Goal: Task Accomplishment & Management: Manage account settings

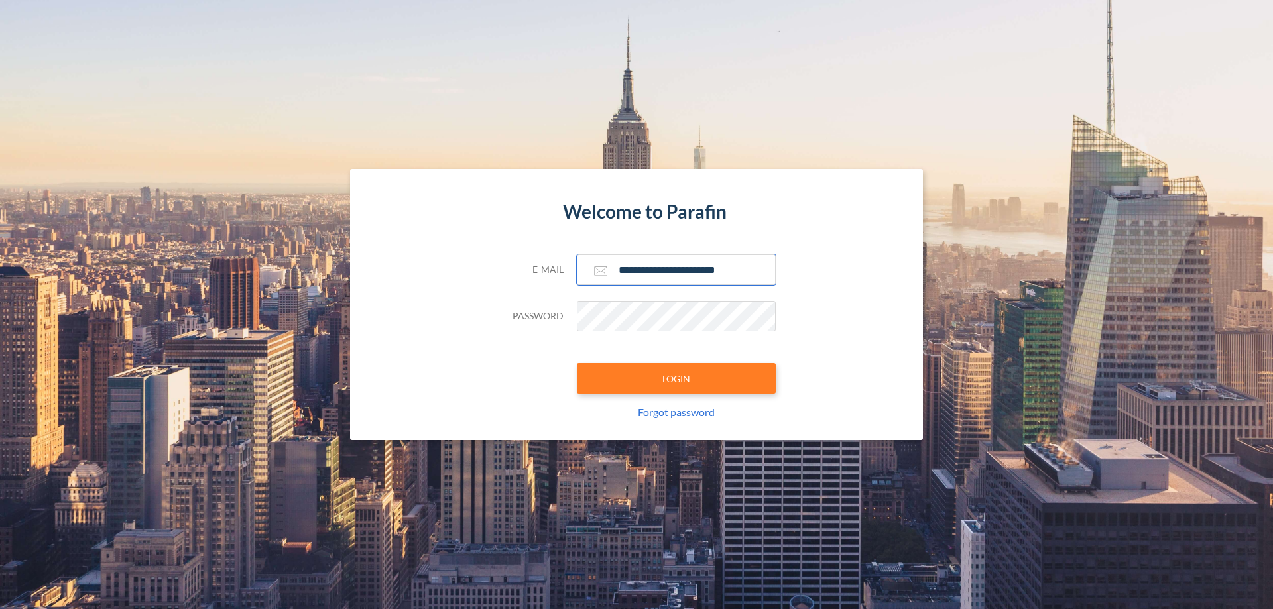
type input "**********"
click at [676, 379] on button "LOGIN" at bounding box center [676, 378] width 199 height 31
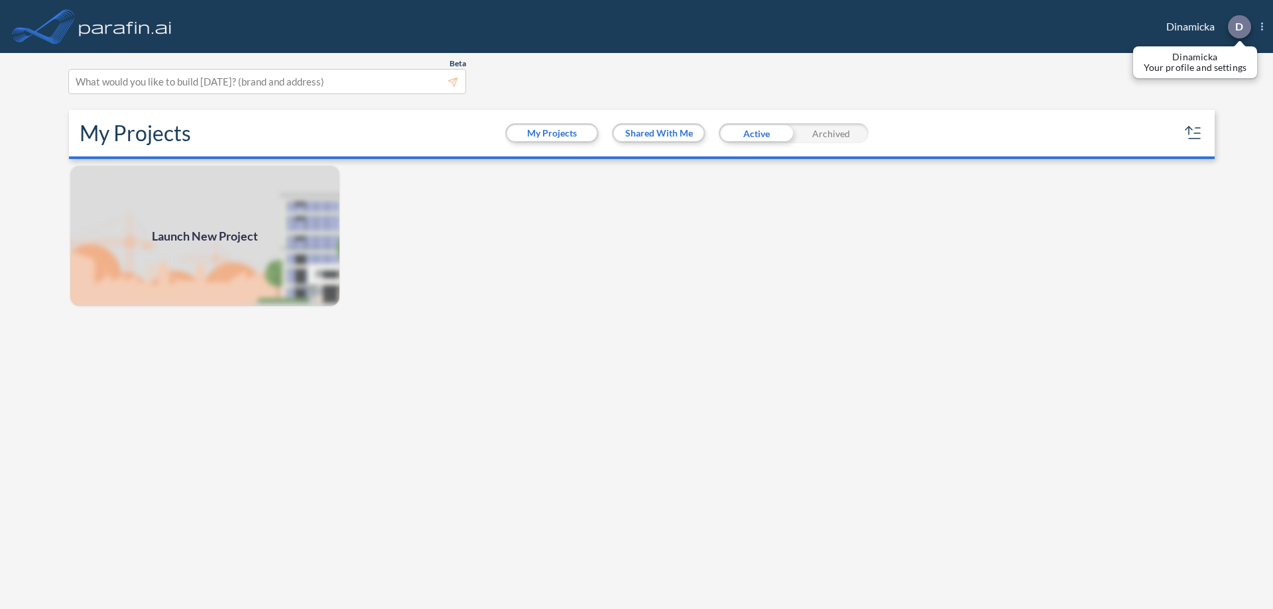
click at [1239, 27] on p "D" at bounding box center [1240, 27] width 8 height 12
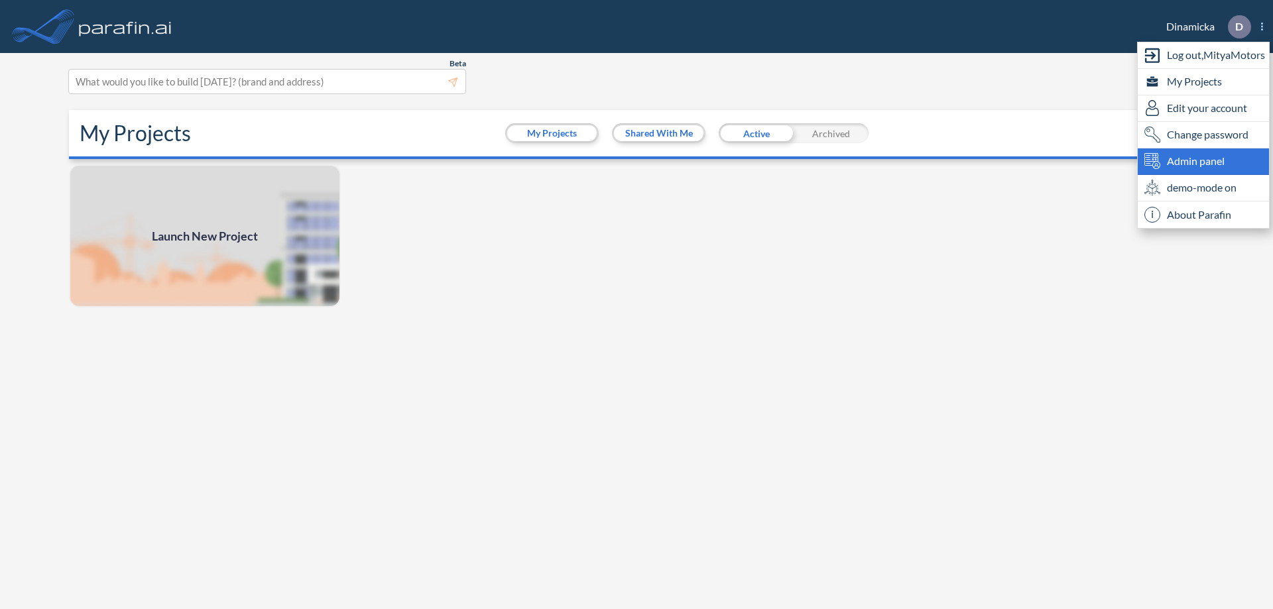
click at [1204, 161] on span "Admin panel" at bounding box center [1196, 161] width 58 height 16
